Goal: Task Accomplishment & Management: Manage account settings

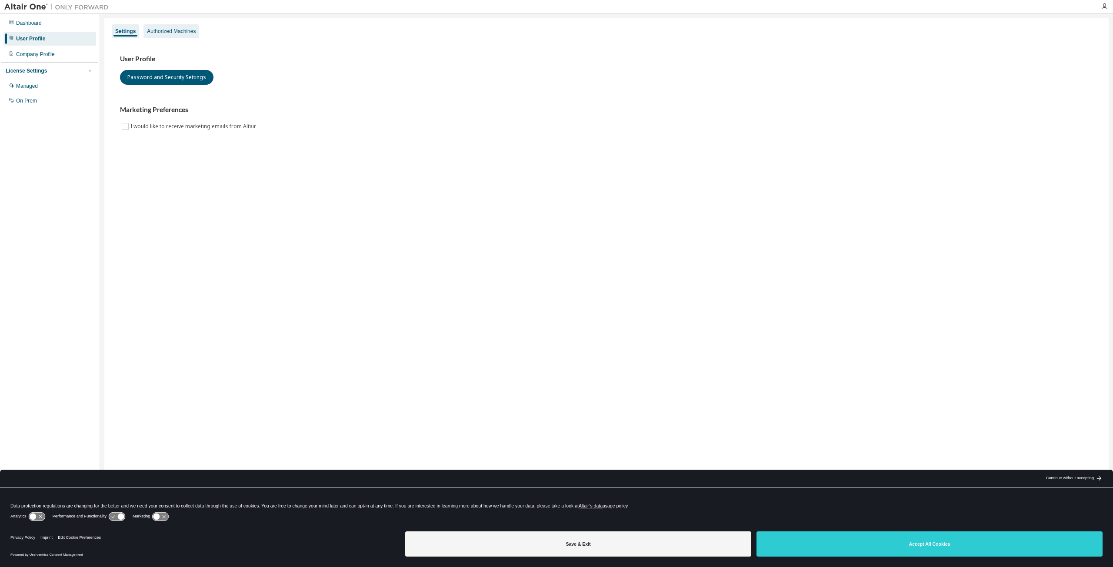
click at [177, 30] on div "Authorized Machines" at bounding box center [171, 31] width 49 height 7
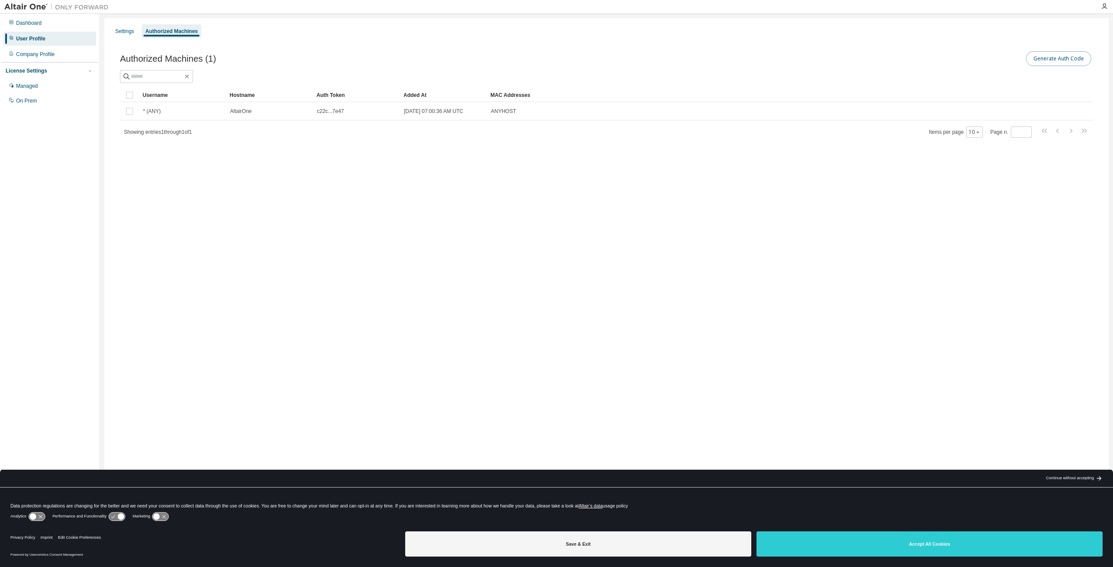
click at [1058, 56] on button "Generate Auth Code" at bounding box center [1058, 58] width 65 height 15
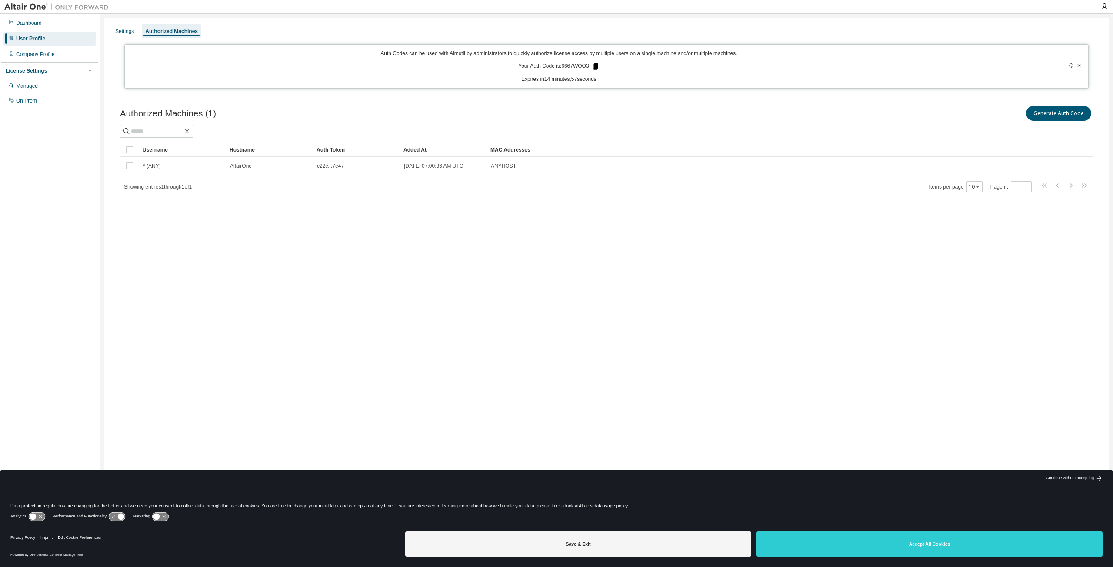
click at [596, 65] on icon at bounding box center [595, 66] width 5 height 6
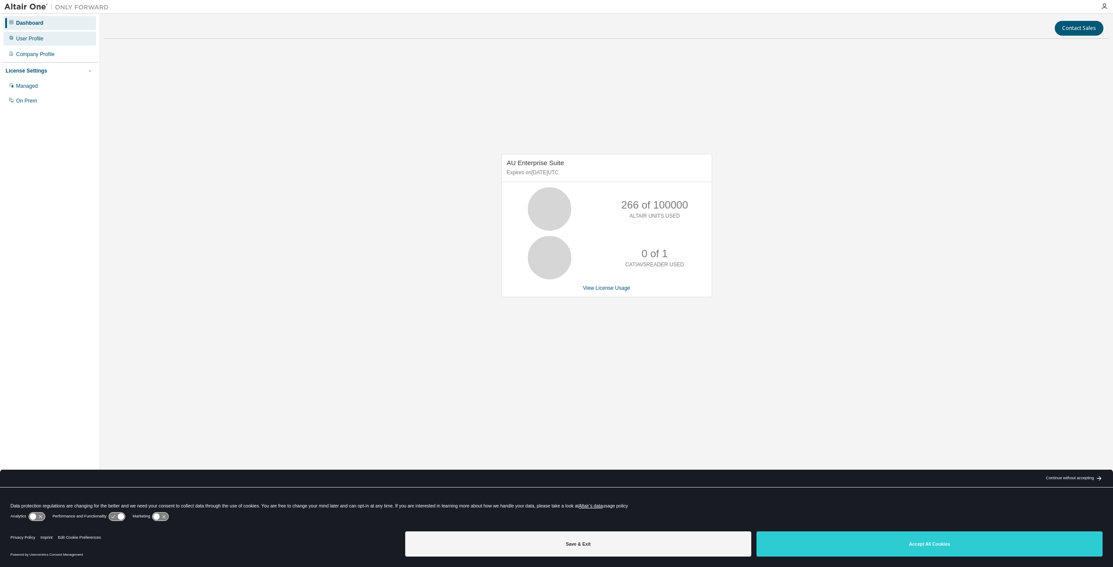
click at [44, 38] on div "User Profile" at bounding box center [49, 39] width 93 height 14
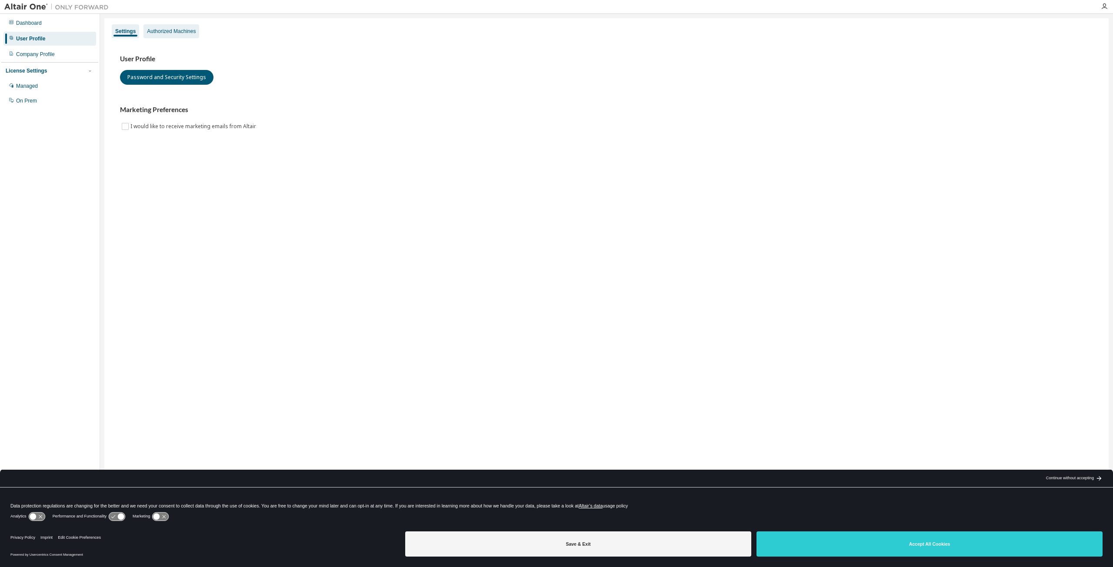
click at [152, 33] on div "Authorized Machines" at bounding box center [171, 31] width 49 height 7
